Goal: Task Accomplishment & Management: Manage account settings

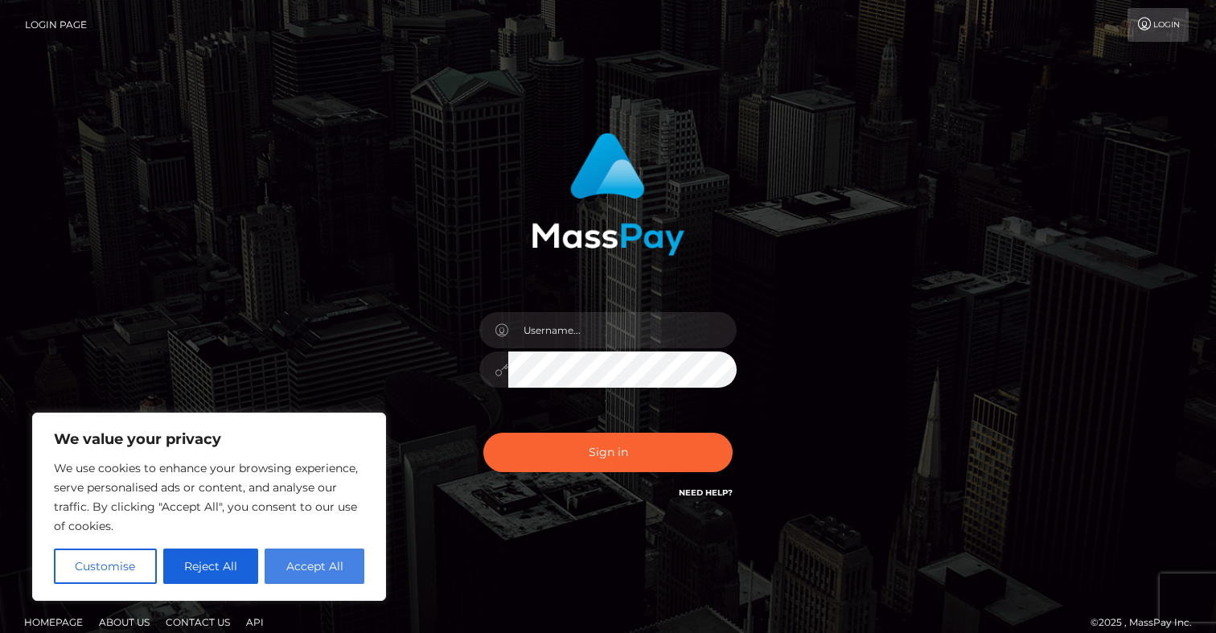
click at [307, 569] on button "Accept All" at bounding box center [315, 565] width 100 height 35
checkbox input "true"
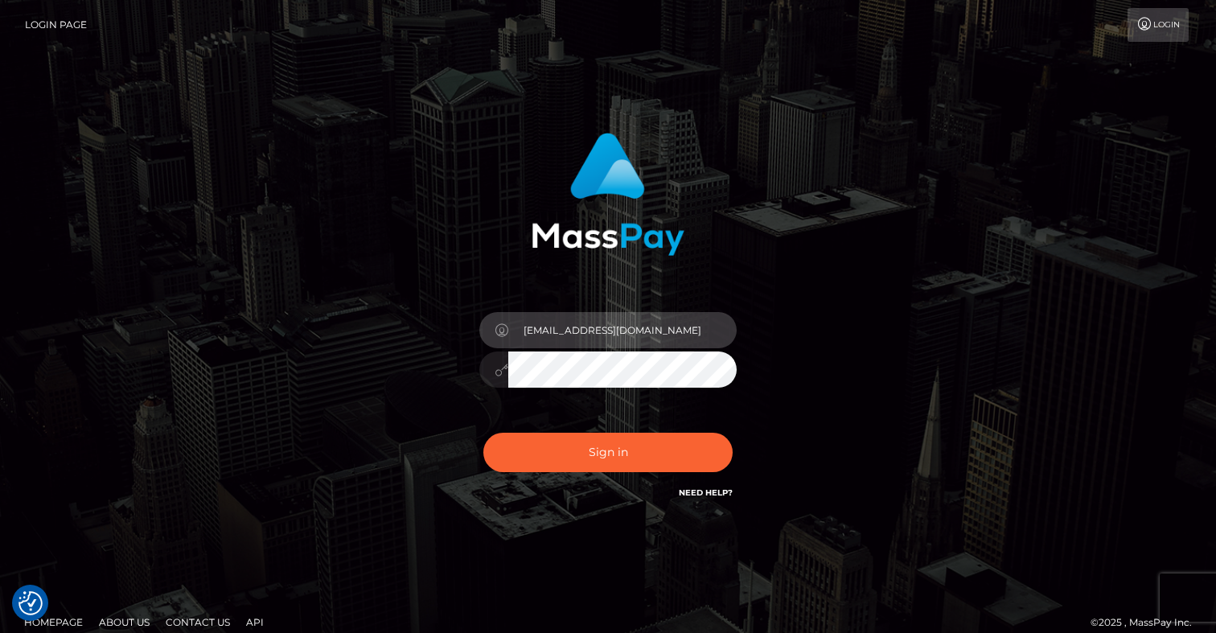
type input "[EMAIL_ADDRESS][DOMAIN_NAME]"
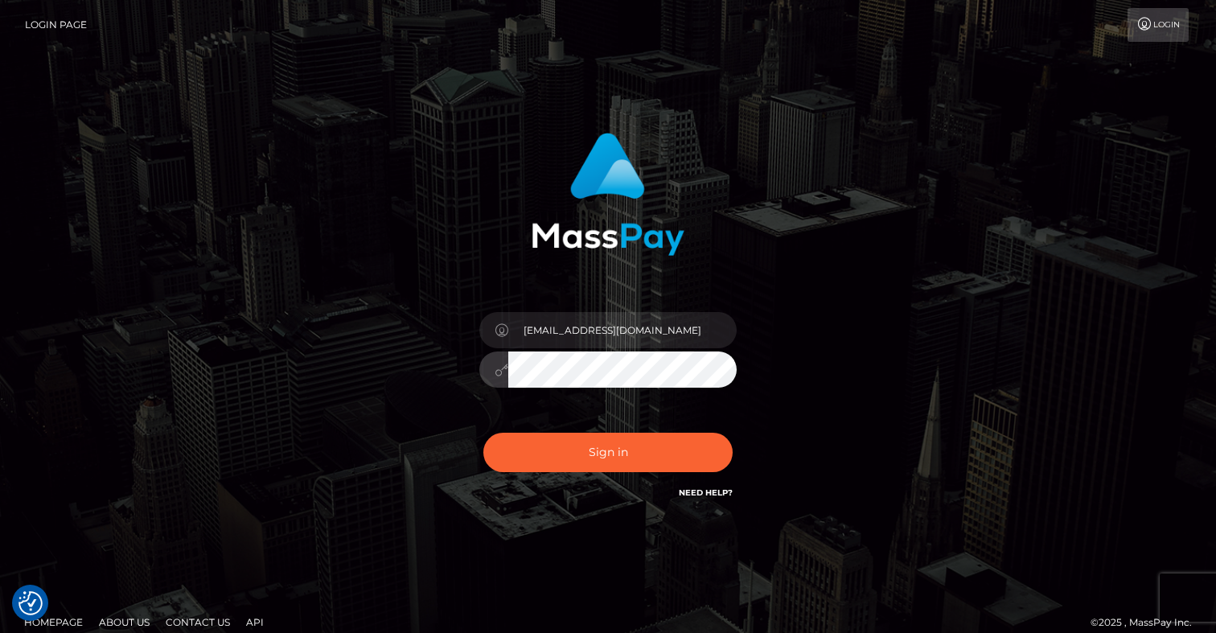
click at [608, 452] on button "Sign in" at bounding box center [607, 452] width 249 height 39
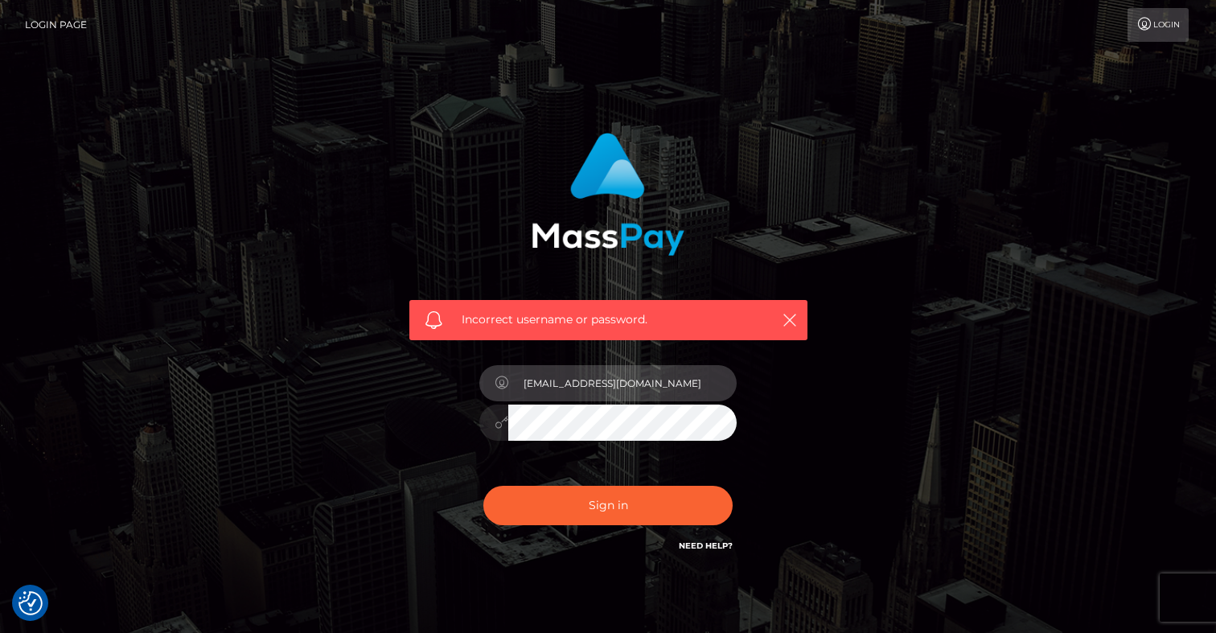
type input "[EMAIL_ADDRESS][DOMAIN_NAME]"
click at [626, 376] on input "[EMAIL_ADDRESS][DOMAIN_NAME]" at bounding box center [622, 383] width 228 height 36
click at [608, 504] on button "Sign in" at bounding box center [607, 505] width 249 height 39
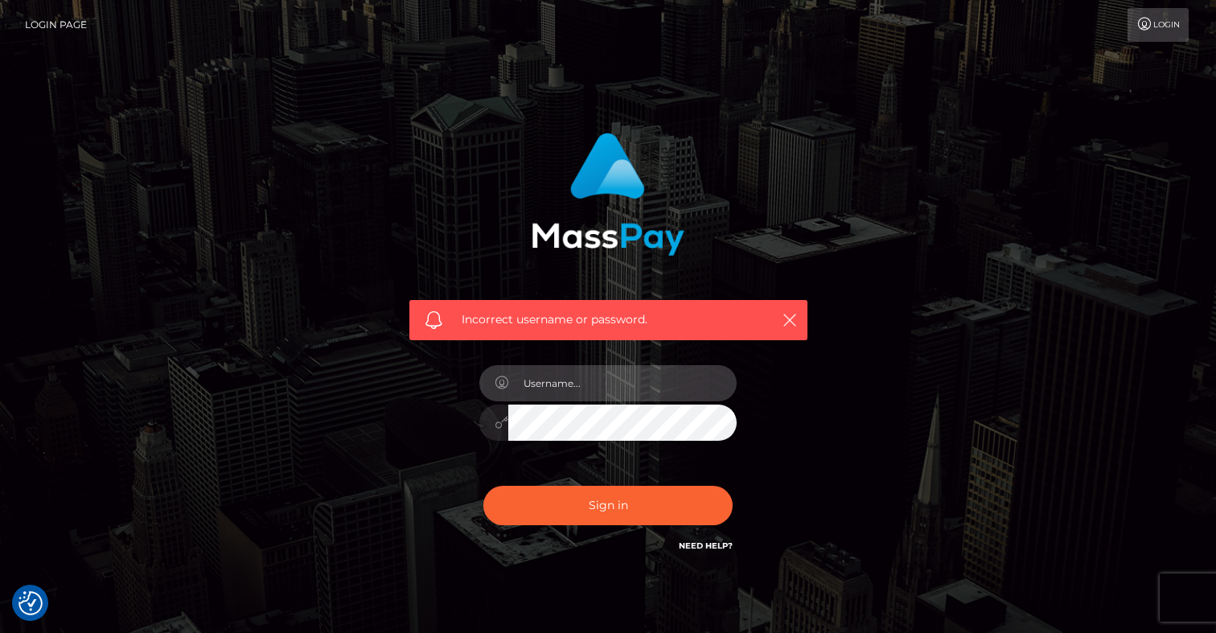
paste input "nikolettanasiouli@gmail.com"
type input "nikolettanasiouli@gmail.com"
click at [385, 401] on div "Incorrect username or password. nikolettanasiouli@gmail.com" at bounding box center [608, 352] width 446 height 462
click at [608, 504] on button "Sign in" at bounding box center [607, 505] width 249 height 39
paste input "[EMAIL_ADDRESS][DOMAIN_NAME]"
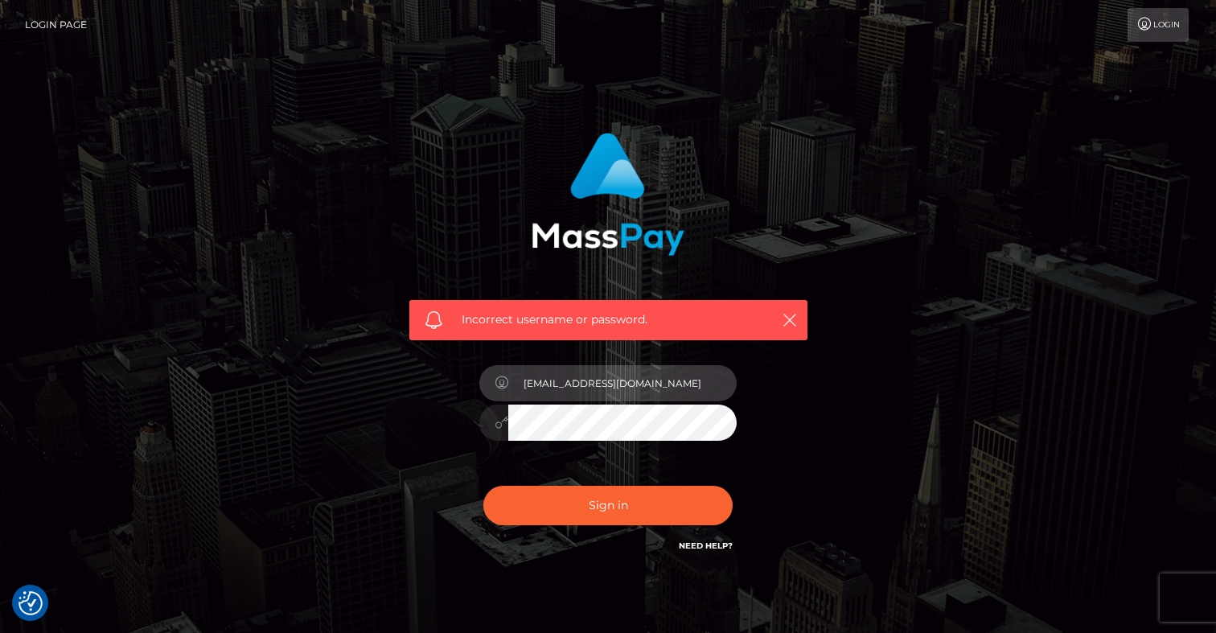
type input "[EMAIL_ADDRESS][DOMAIN_NAME]"
click at [342, 467] on div "Incorrect username or password. [EMAIL_ADDRESS][DOMAIN_NAME]" at bounding box center [608, 352] width 917 height 462
click at [608, 504] on button "Sign in" at bounding box center [607, 505] width 249 height 39
type input "nikolettanasiouli@gmail.com"
click at [608, 504] on button "Sign in" at bounding box center [607, 505] width 249 height 39
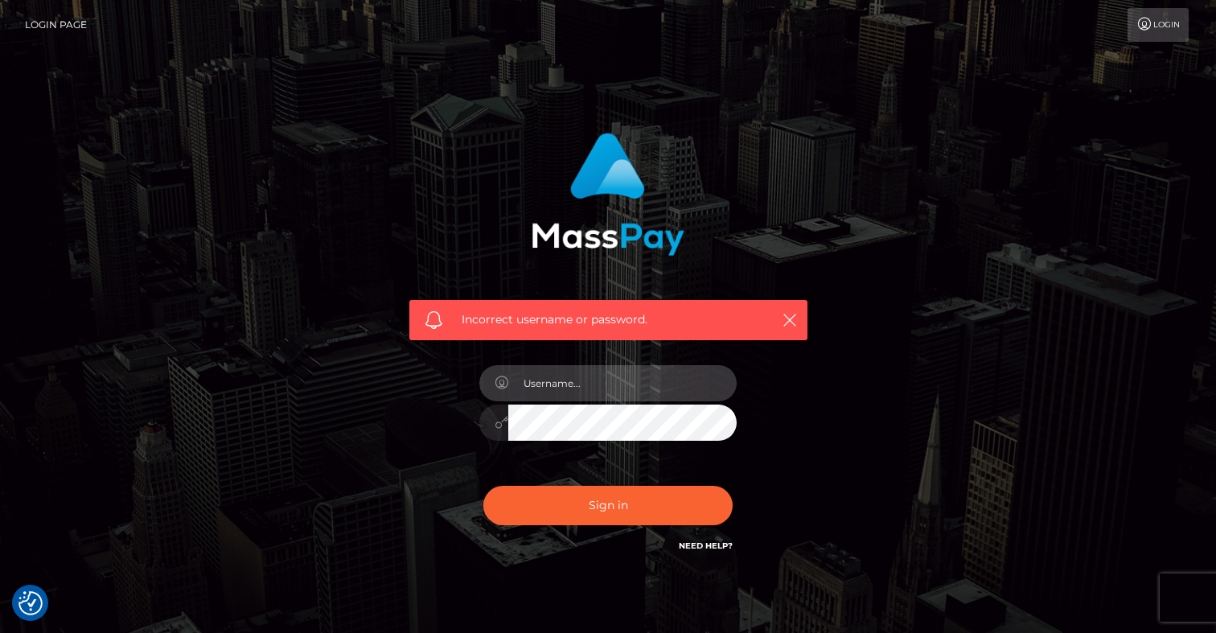
click at [572, 384] on input "text" at bounding box center [622, 383] width 228 height 36
type input "nikolettanasiouli@gmail.com"
click at [608, 504] on button "Sign in" at bounding box center [607, 505] width 249 height 39
click at [719, 540] on link "Need Help?" at bounding box center [706, 545] width 54 height 10
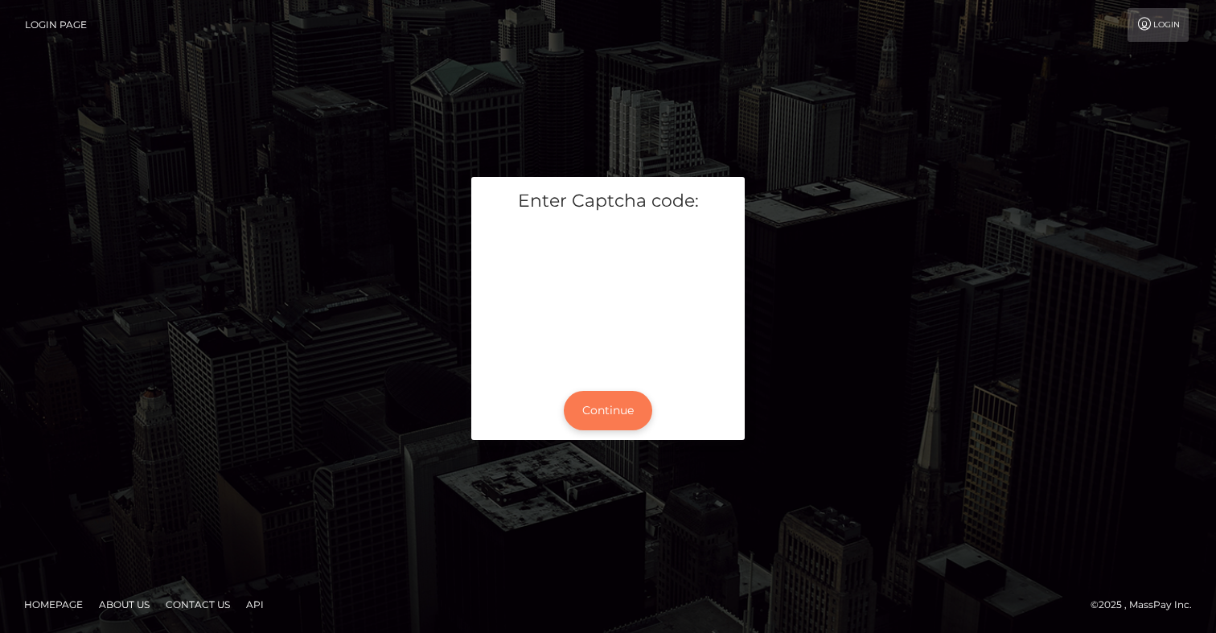
click at [597, 412] on button "Continue" at bounding box center [608, 410] width 88 height 39
